Goal: Information Seeking & Learning: Find contact information

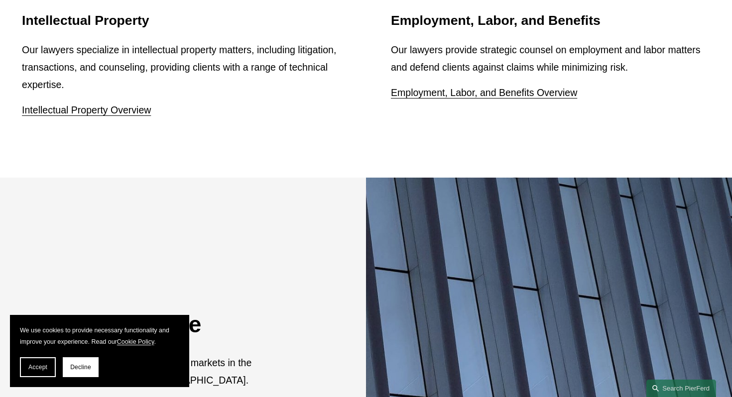
scroll to position [1791, 0]
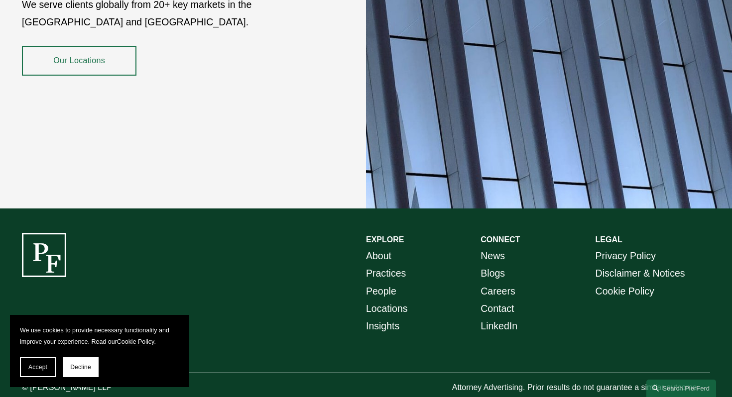
click at [382, 283] on link "People" at bounding box center [381, 291] width 30 height 17
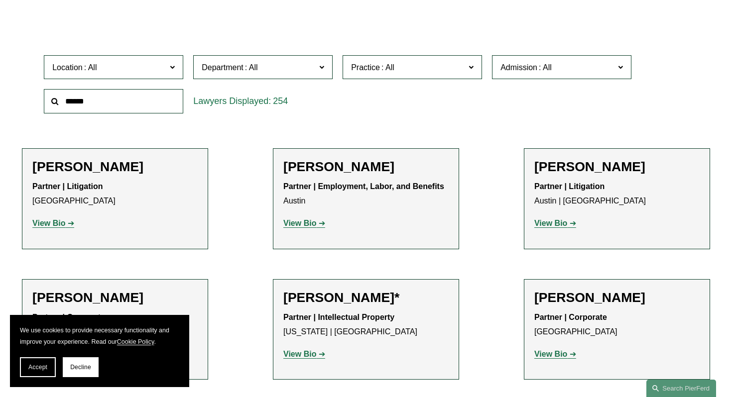
scroll to position [299, 0]
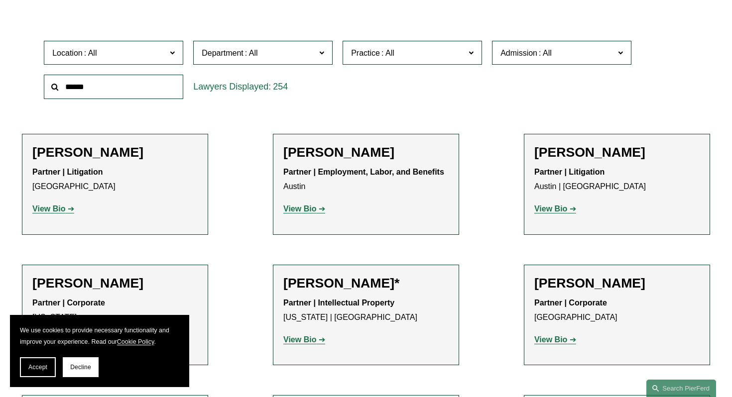
click at [380, 55] on span "Practice" at bounding box center [365, 53] width 29 height 8
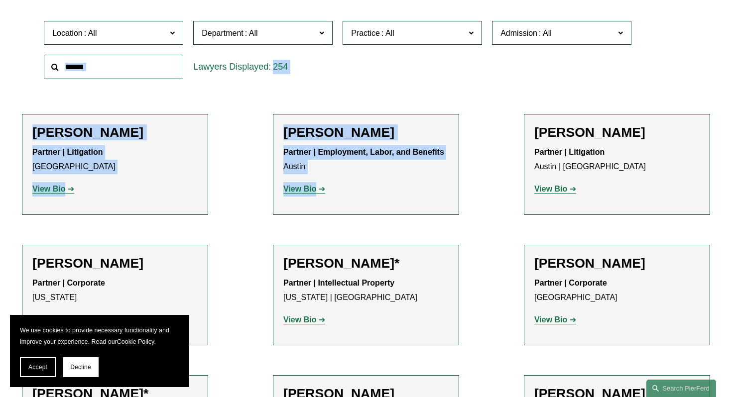
scroll to position [1881, 0]
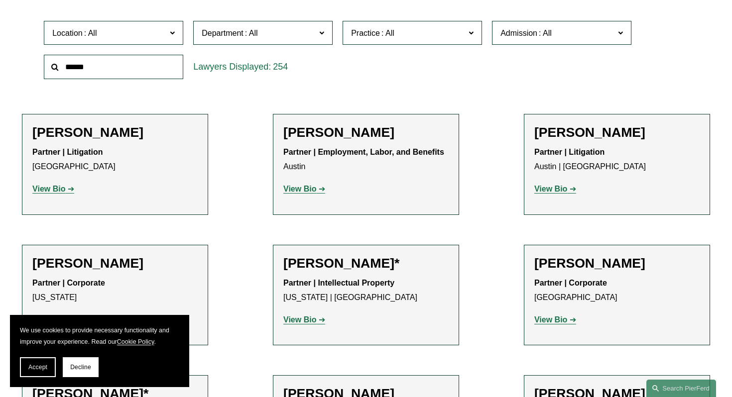
drag, startPoint x: 476, startPoint y: 85, endPoint x: 439, endPoint y: 119, distance: 50.8
click at [0, 0] on ul "All Antitrust Counseling Appellate Arbitration and Mediation Banking and Financ…" at bounding box center [0, 0] width 0 height 0
click at [0, 0] on link "Trademarks" at bounding box center [0, 0] width 0 height 0
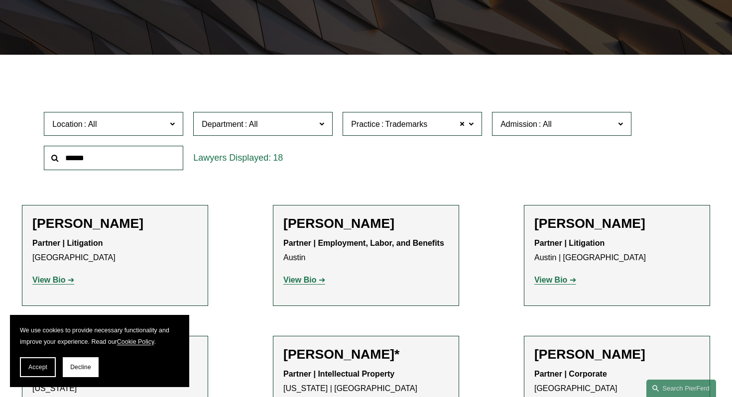
scroll to position [180, 0]
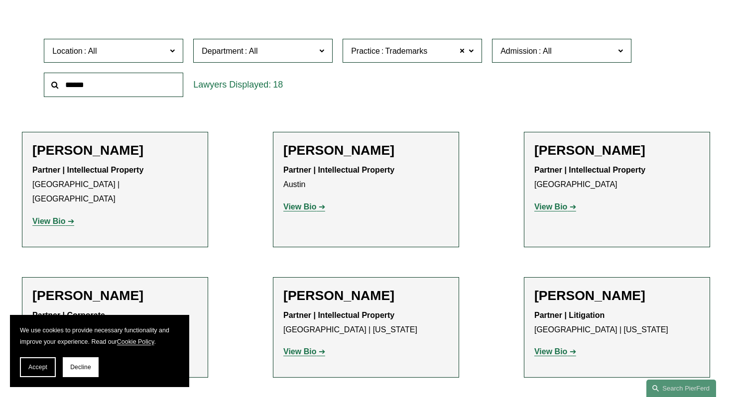
scroll to position [300, 0]
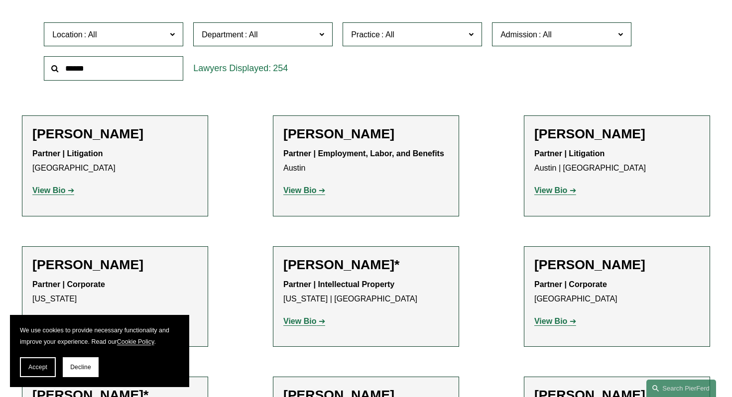
scroll to position [319, 0]
